Goal: Obtain resource: Download file/media

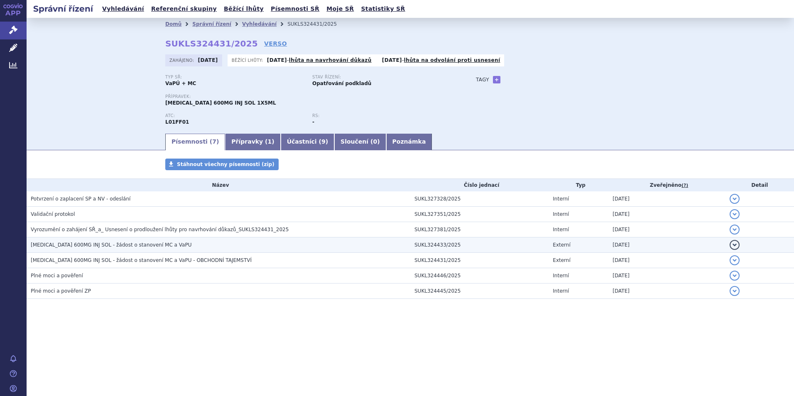
click at [133, 246] on span "[MEDICAL_DATA] 600MG INJ SOL - žádost o stanovení MC a VaPU" at bounding box center [111, 245] width 161 height 6
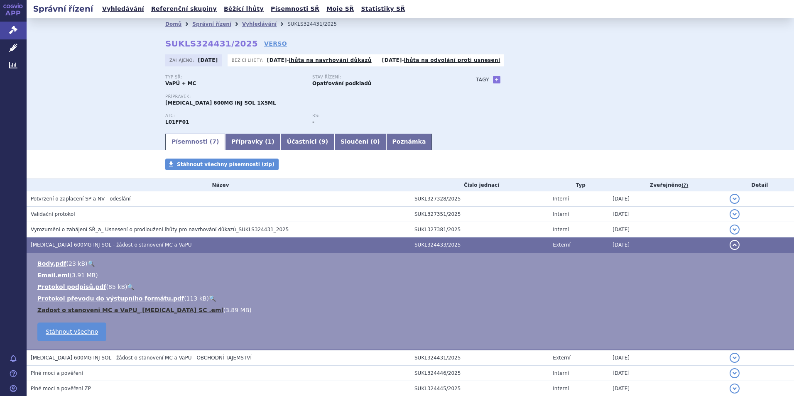
click at [161, 312] on link "Zadost o stanoveni MC a VaPU_ [MEDICAL_DATA] SC .eml" at bounding box center [130, 310] width 186 height 7
click at [155, 361] on span "[MEDICAL_DATA] 600MG INJ SOL - žádost o stanovení MC a VaPU - OBCHODNÍ TAJEMSTVÍ" at bounding box center [141, 358] width 221 height 6
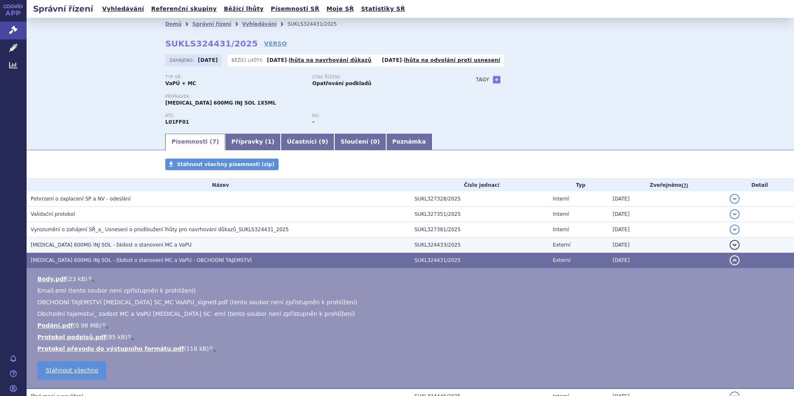
click at [93, 241] on td "[MEDICAL_DATA] 600MG INJ SOL - žádost o stanovení MC a VaPU" at bounding box center [219, 245] width 384 height 15
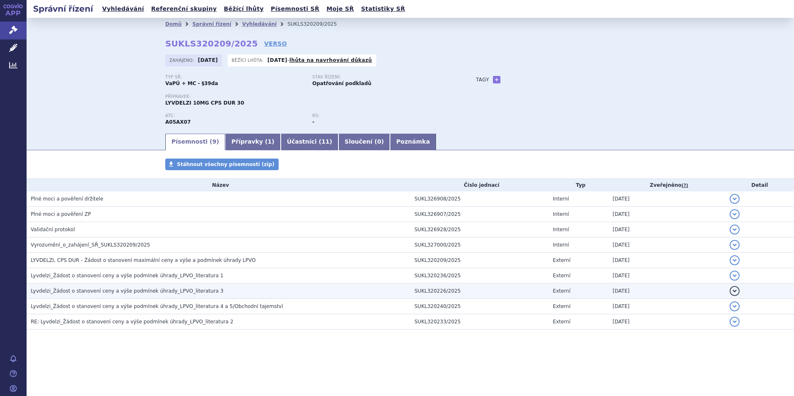
drag, startPoint x: 173, startPoint y: 292, endPoint x: 174, endPoint y: 286, distance: 5.5
click at [174, 291] on span "Lyvdelzi_Žádost o stanovení ceny a výše podmínek úhrady_LPVO_literatura 3" at bounding box center [127, 291] width 193 height 6
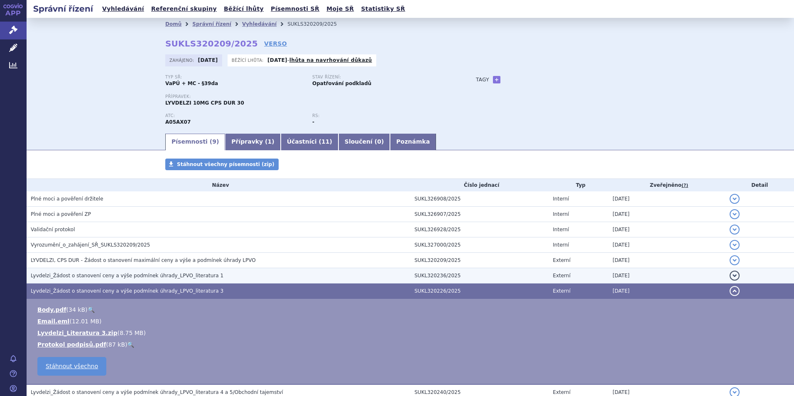
click at [174, 274] on span "Lyvdelzi_Žádost o stanovení ceny a výše podmínek úhrady_LPVO_literatura 1" at bounding box center [127, 276] width 193 height 6
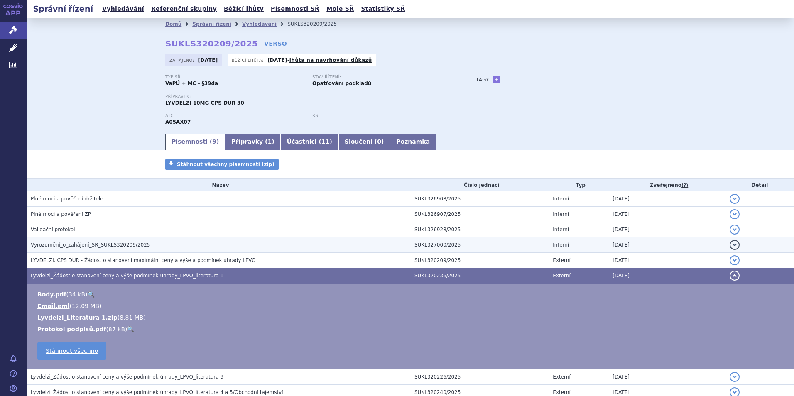
click at [190, 246] on h3 "Vyrozumění_o_zahájení_SŘ_SUKLS320209/2025" at bounding box center [221, 245] width 380 height 8
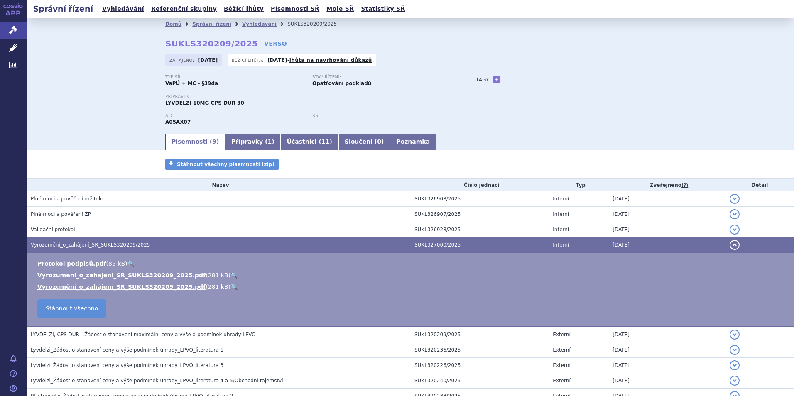
click at [216, 335] on span "LYVDELZI, CPS DUR - Žádost o stanovení maximální ceny a výše a podmínek úhrady …" at bounding box center [143, 335] width 225 height 6
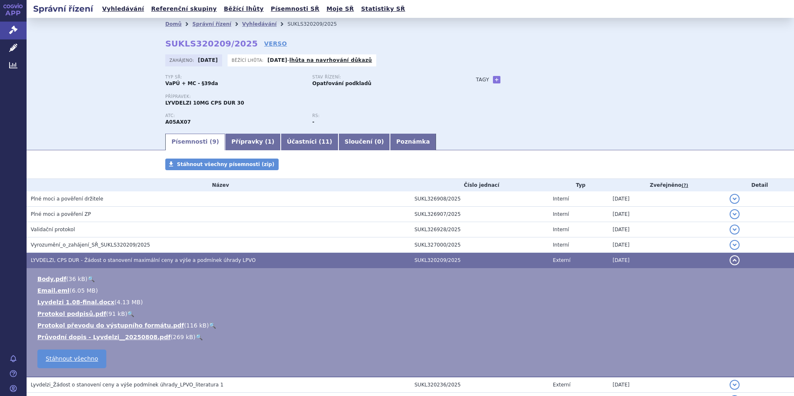
scroll to position [93, 0]
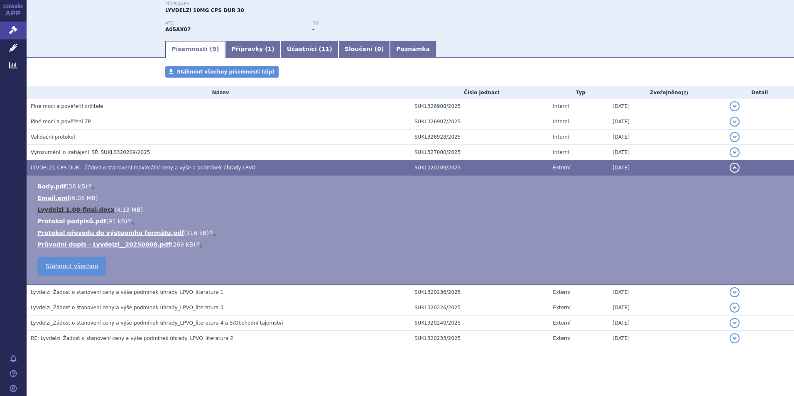
click at [99, 209] on link "Lyvdelzi 1.08-final.docx" at bounding box center [75, 210] width 77 height 7
